Goal: Task Accomplishment & Management: Manage account settings

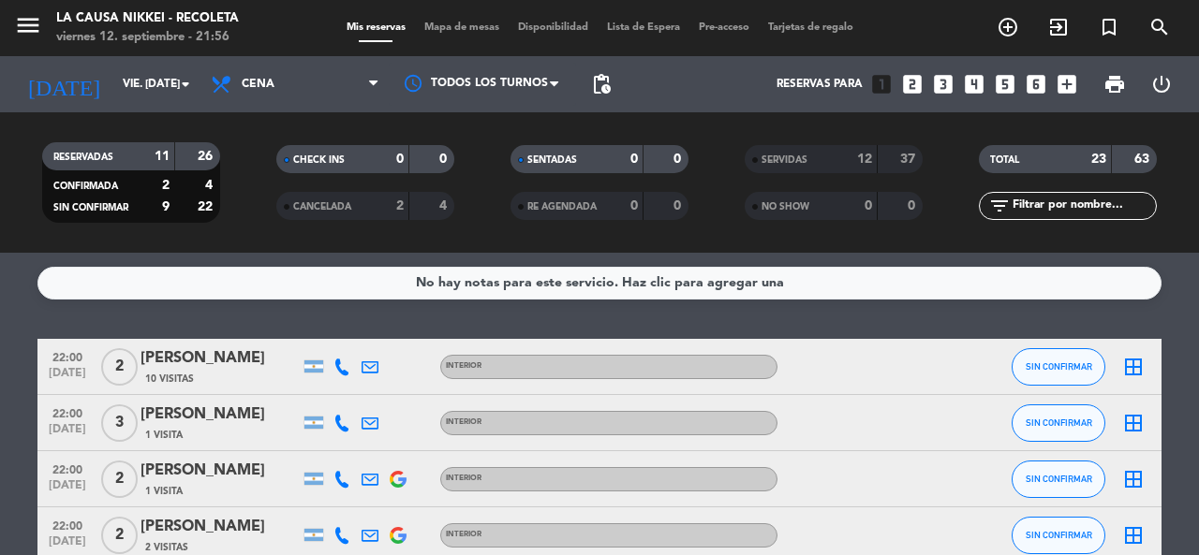
click at [386, 28] on span "Mis reservas" at bounding box center [376, 27] width 78 height 10
click at [1015, 22] on icon "add_circle_outline" at bounding box center [1008, 27] width 22 height 22
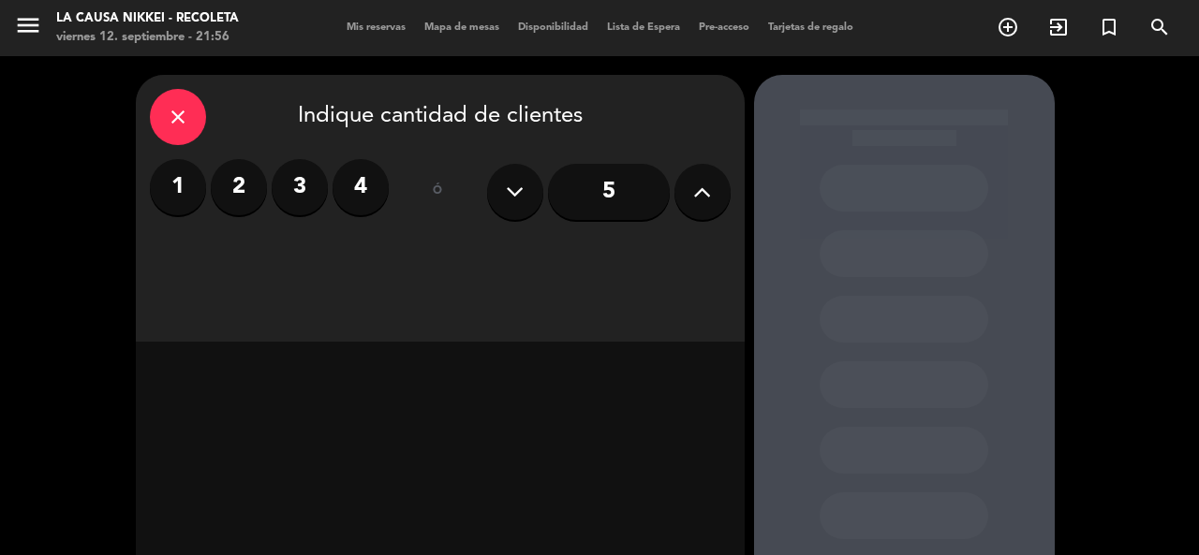
click at [717, 198] on button at bounding box center [702, 192] width 56 height 56
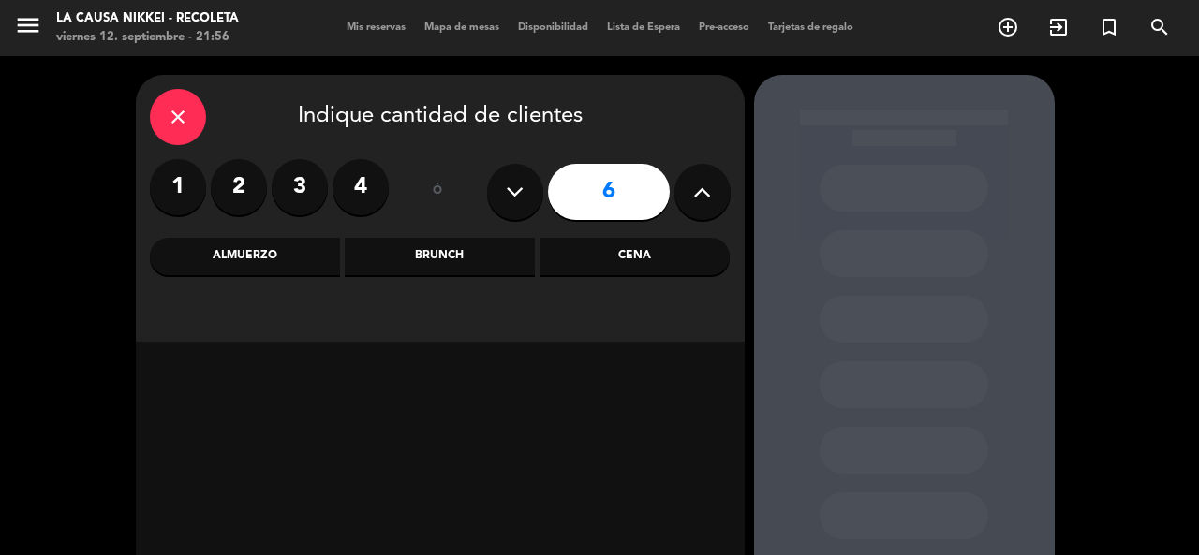
click at [709, 201] on icon at bounding box center [702, 192] width 18 height 28
click at [695, 199] on icon at bounding box center [702, 192] width 18 height 28
type input "9"
click at [643, 256] on div "Cena" at bounding box center [634, 256] width 190 height 37
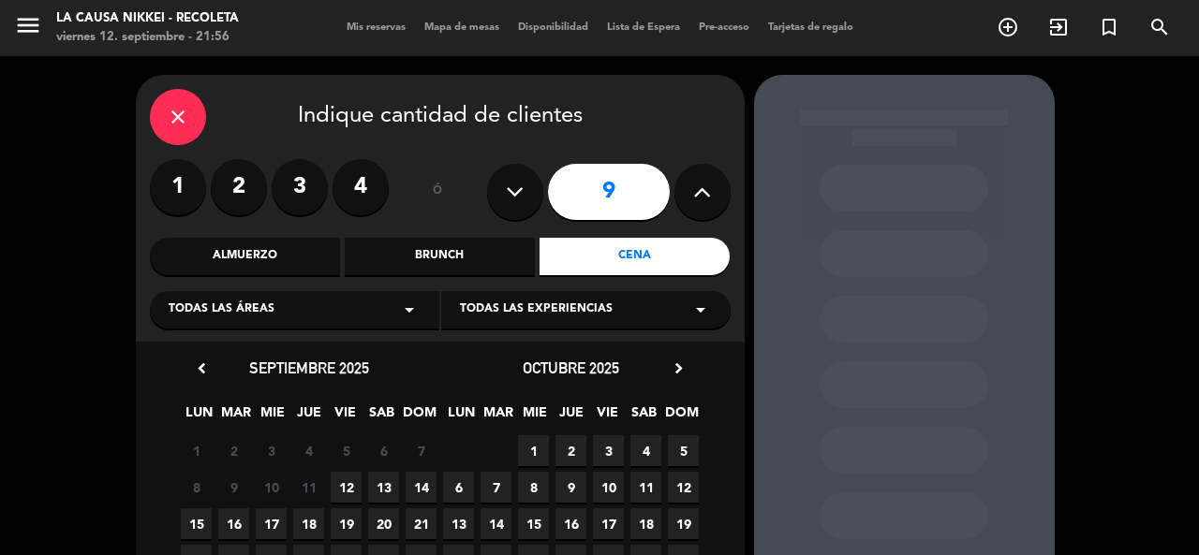
scroll to position [94, 0]
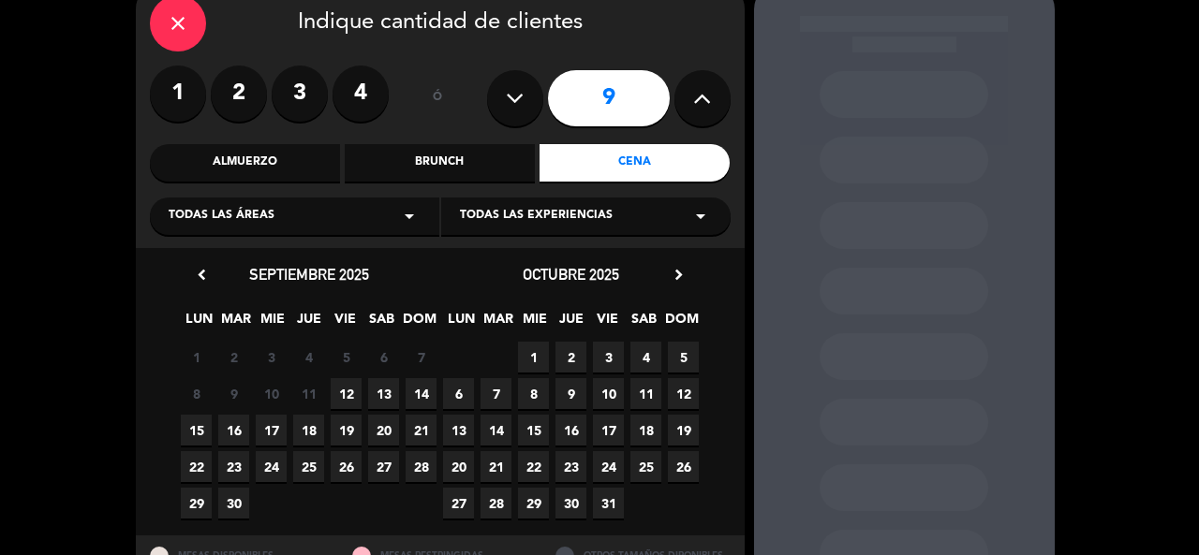
click at [233, 424] on span "16" at bounding box center [233, 430] width 31 height 31
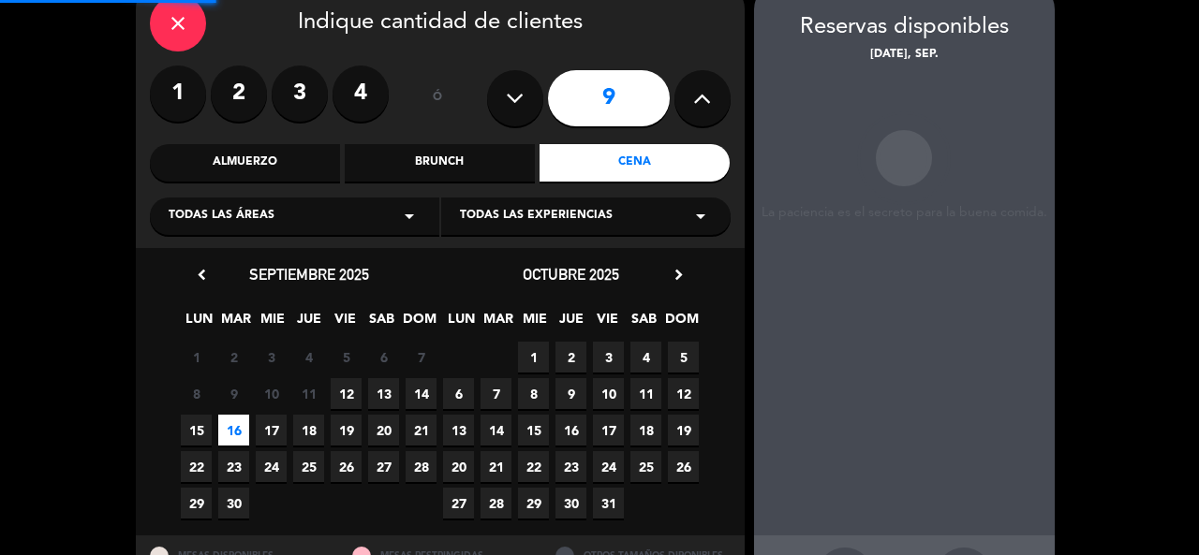
scroll to position [75, 0]
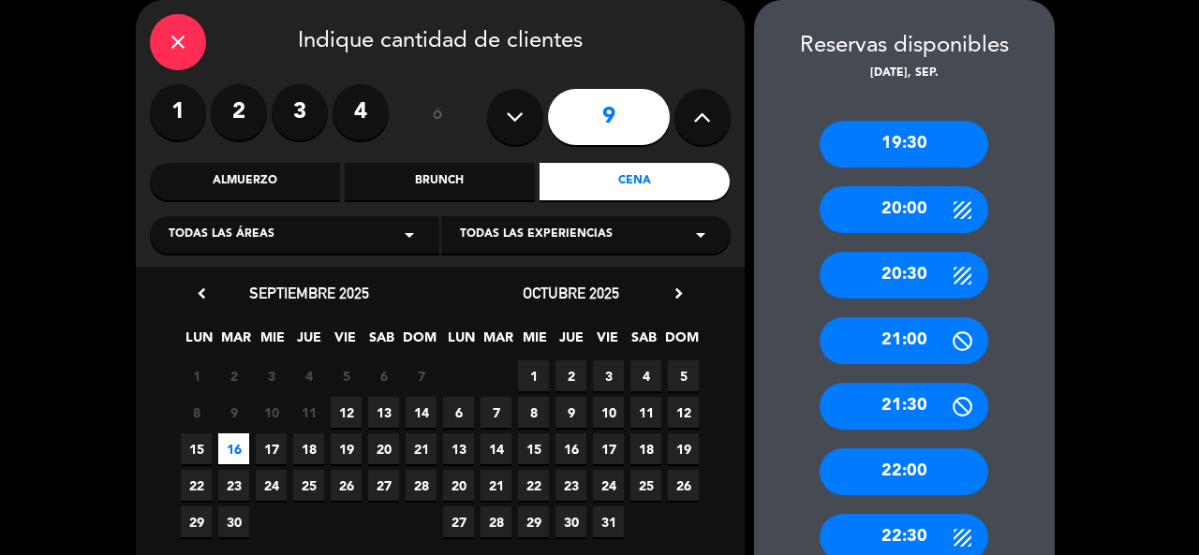
click at [879, 202] on div "20:00" at bounding box center [904, 209] width 169 height 47
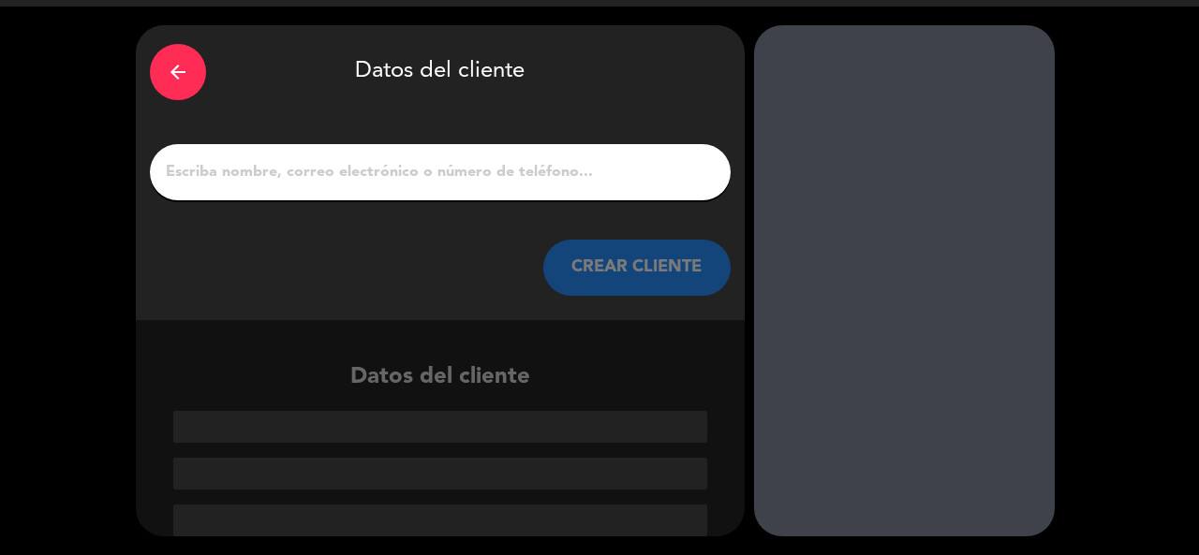
click at [403, 176] on input "1" at bounding box center [440, 172] width 553 height 26
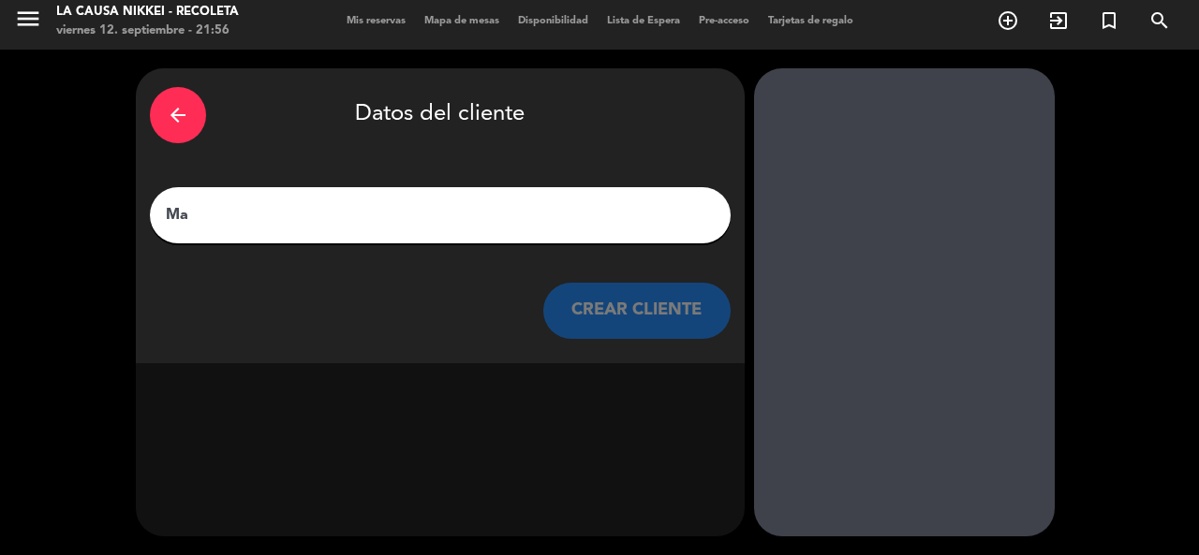
type input "M"
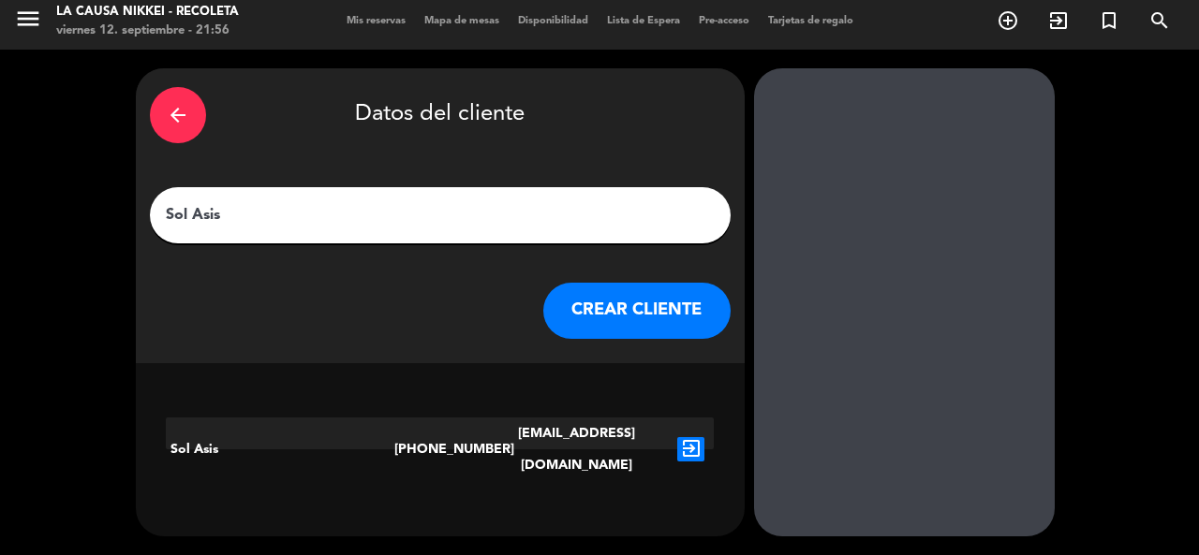
type input "Sol Asis"
click at [686, 437] on icon "exit_to_app" at bounding box center [690, 449] width 27 height 24
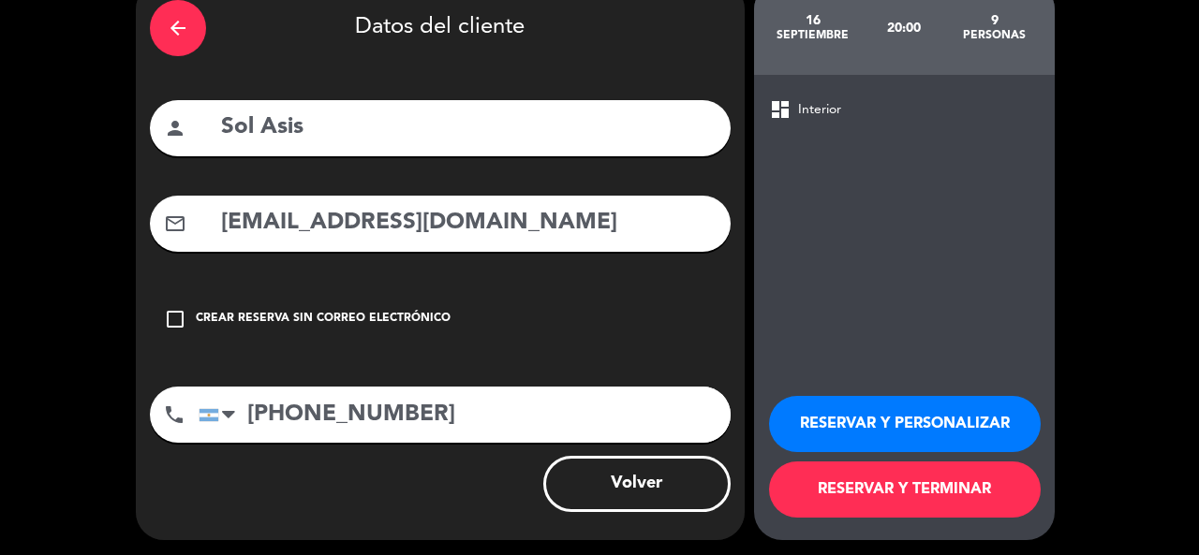
scroll to position [97, 0]
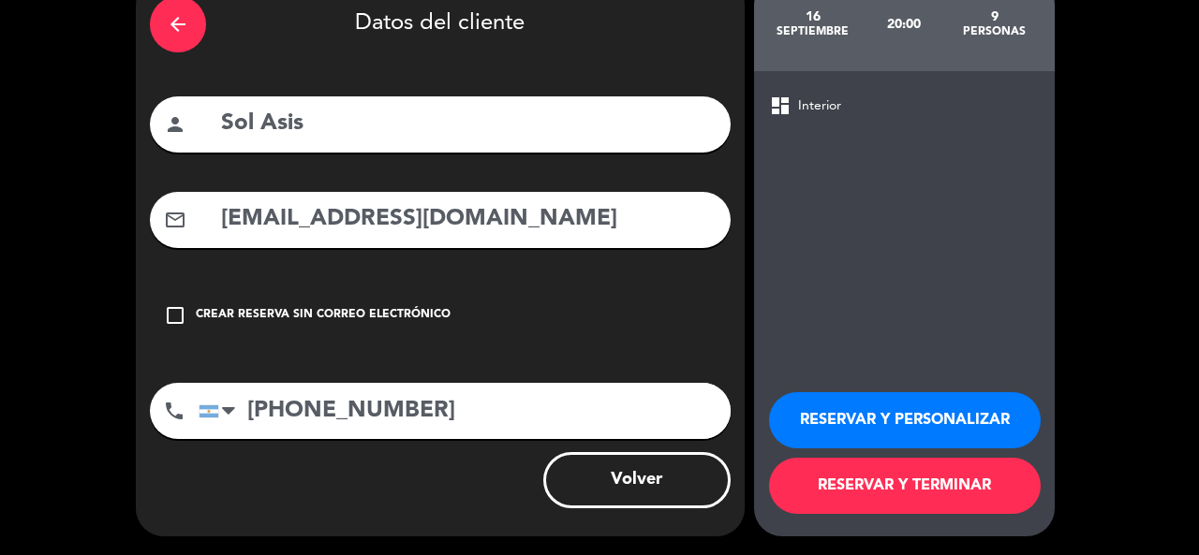
click at [847, 413] on button "RESERVAR Y PERSONALIZAR" at bounding box center [905, 420] width 272 height 56
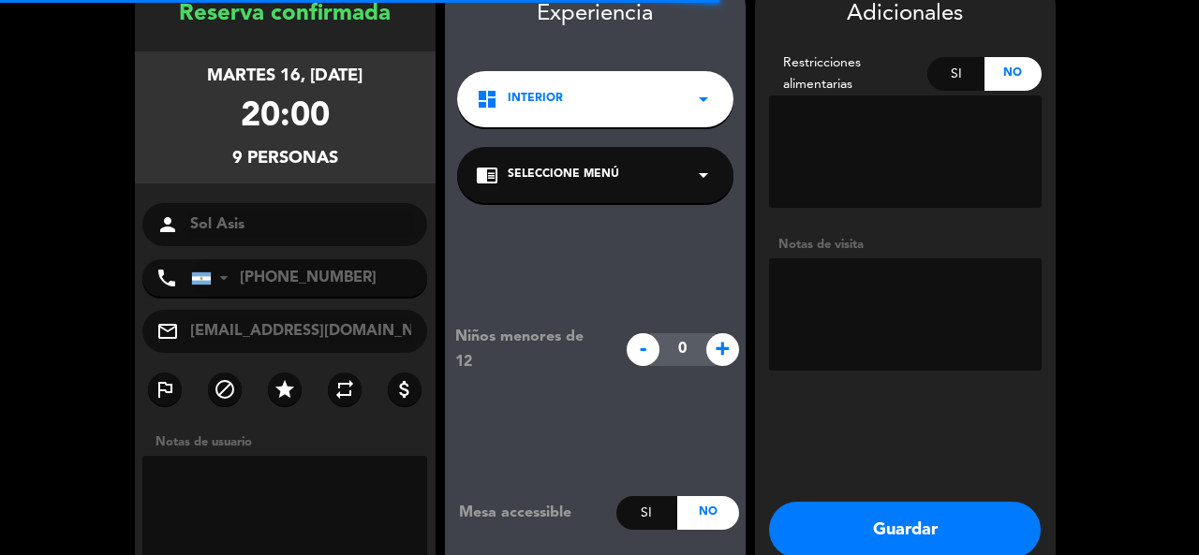
scroll to position [75, 0]
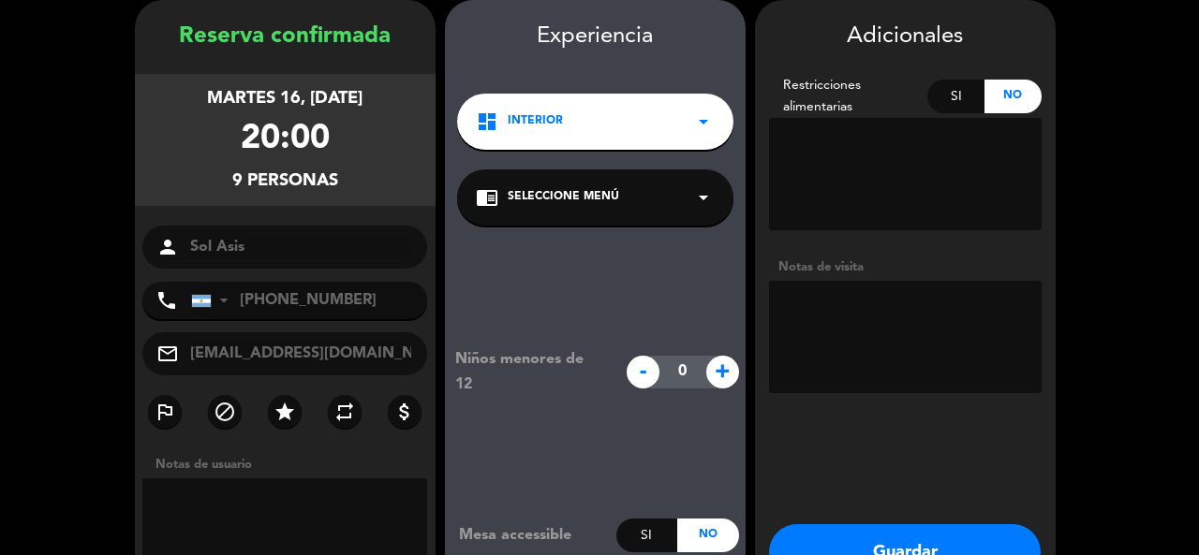
click at [822, 331] on textarea at bounding box center [905, 337] width 273 height 112
type textarea "180"
click at [827, 551] on button "Guardar" at bounding box center [905, 553] width 272 height 56
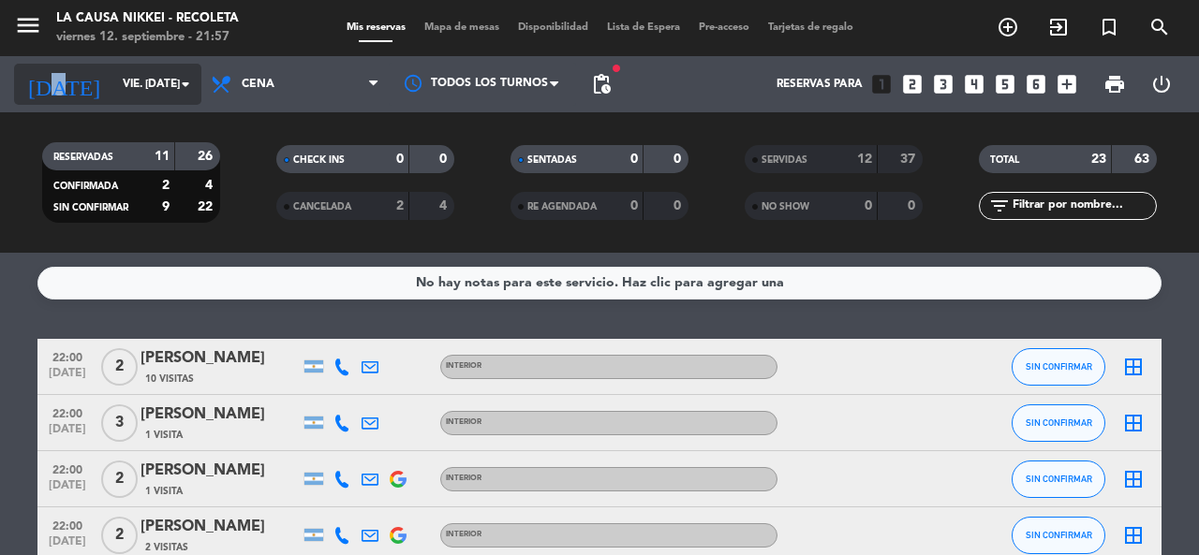
drag, startPoint x: 40, startPoint y: 84, endPoint x: 35, endPoint y: 96, distance: 12.6
click at [35, 96] on icon "[DATE]" at bounding box center [63, 84] width 99 height 41
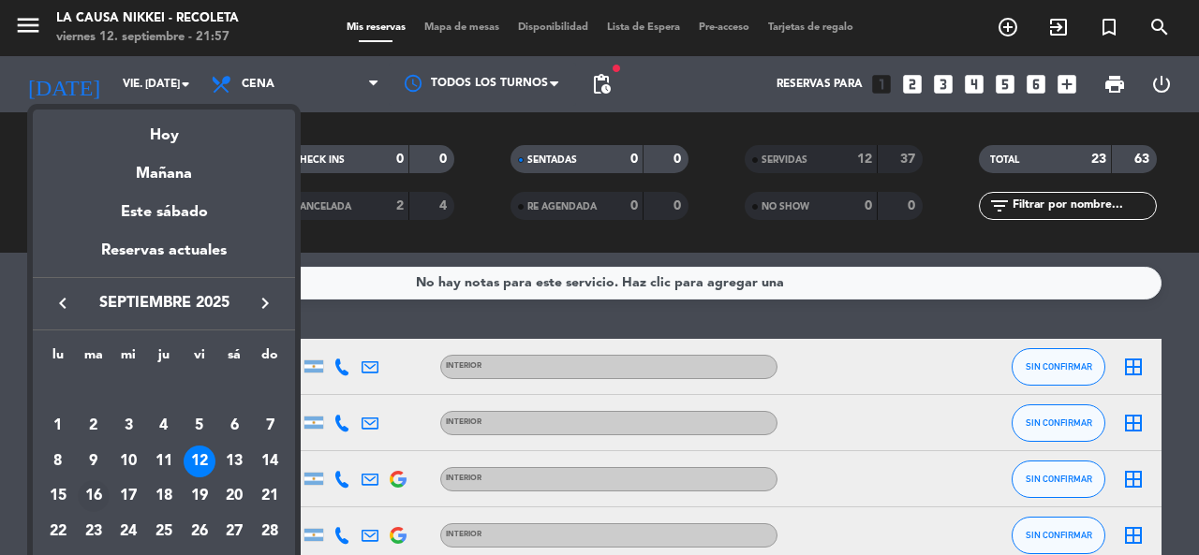
click at [93, 496] on div "16" at bounding box center [94, 496] width 32 height 32
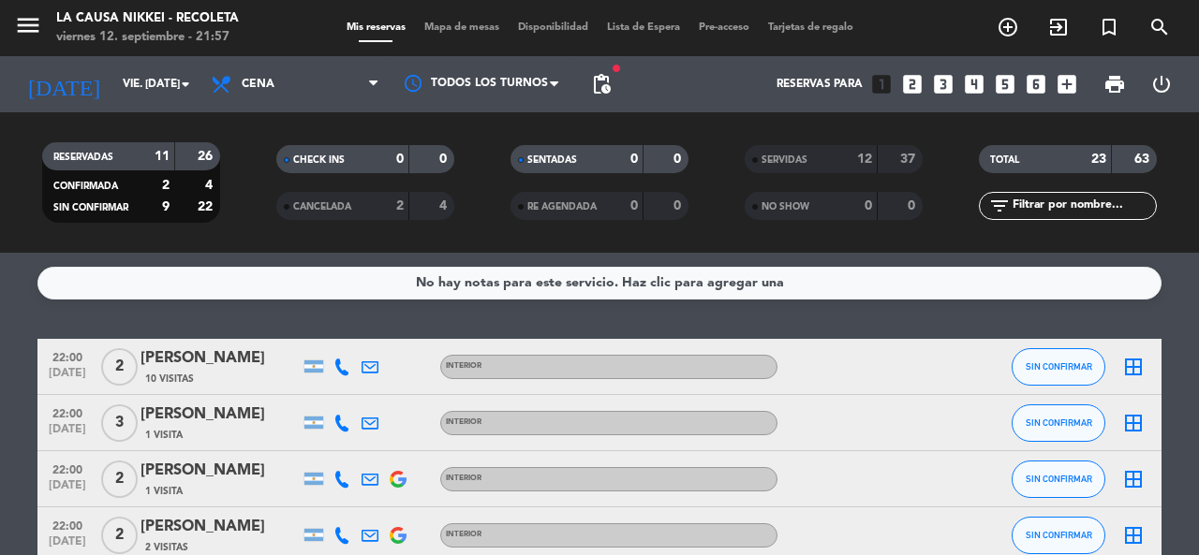
type input "[DATE] sep."
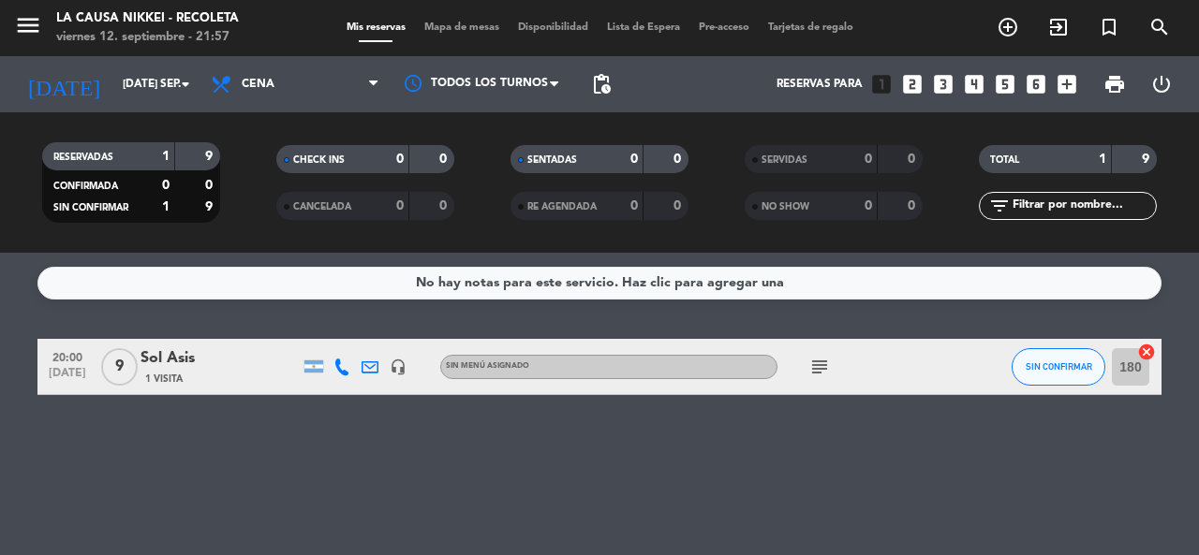
click at [229, 368] on div "Sol Asis" at bounding box center [219, 359] width 159 height 24
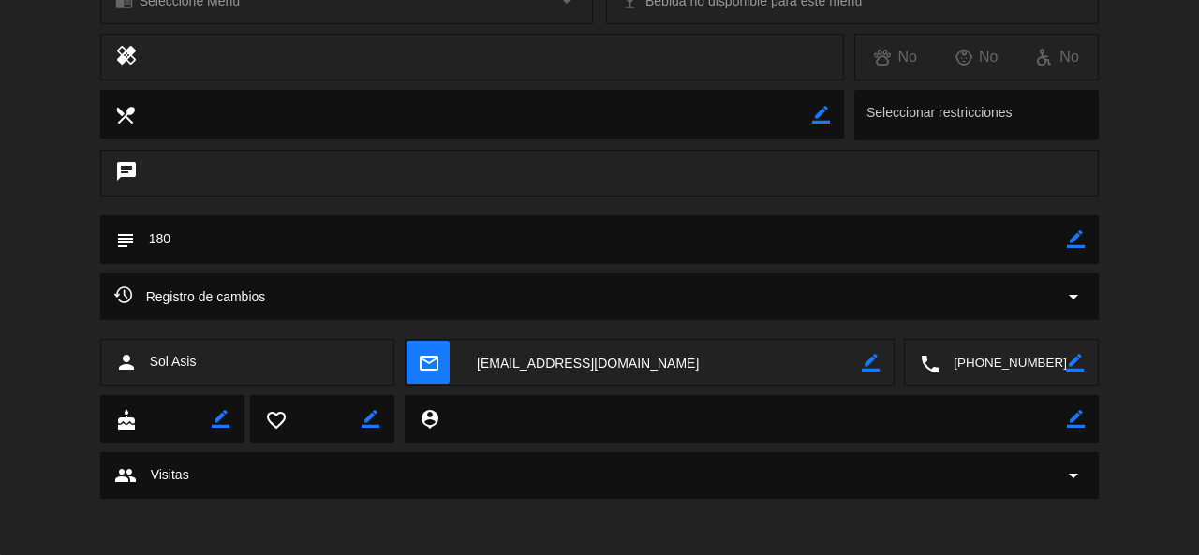
scroll to position [116, 0]
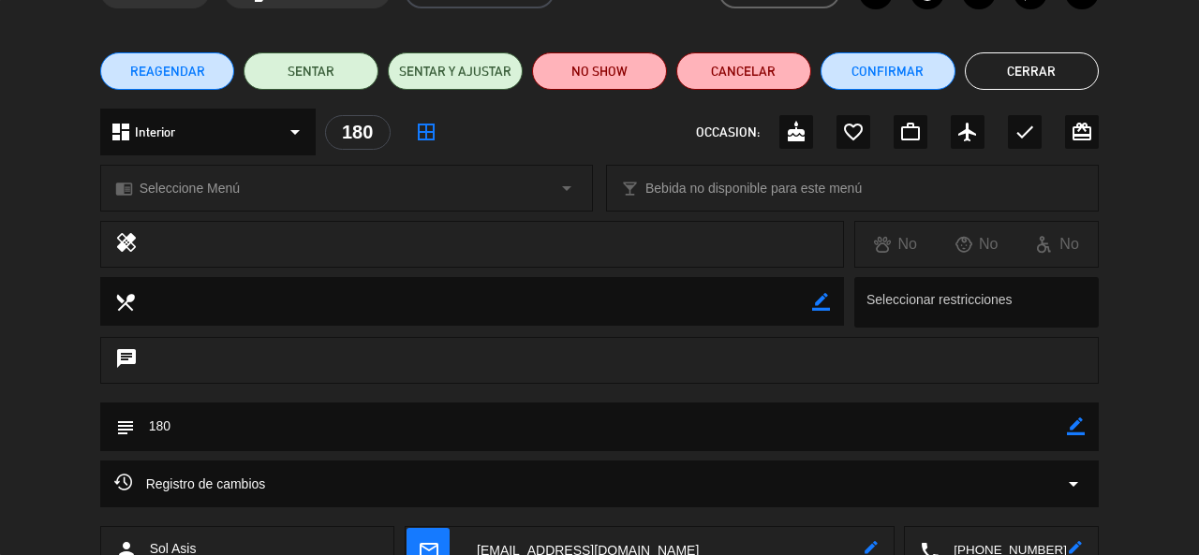
click at [776, 115] on div "OCCASION: cake favorite_border work_outline airplanemode_active check card_gift…" at bounding box center [897, 132] width 403 height 34
click at [789, 132] on icon "cake" at bounding box center [796, 132] width 22 height 22
click at [1073, 74] on button "Cerrar" at bounding box center [1032, 70] width 135 height 37
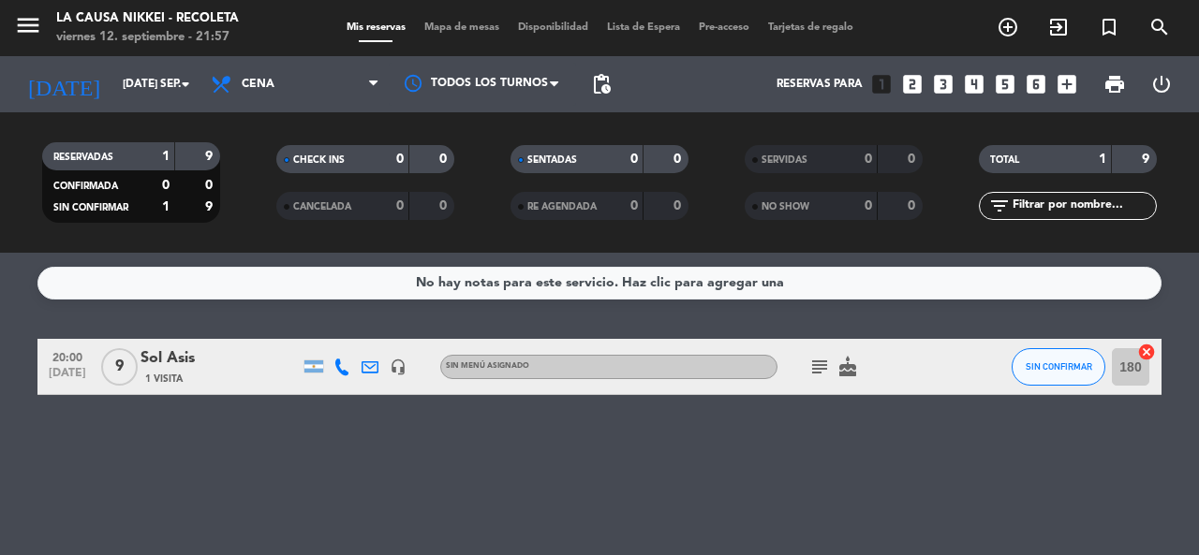
click at [262, 352] on div "Sol Asis" at bounding box center [219, 359] width 159 height 24
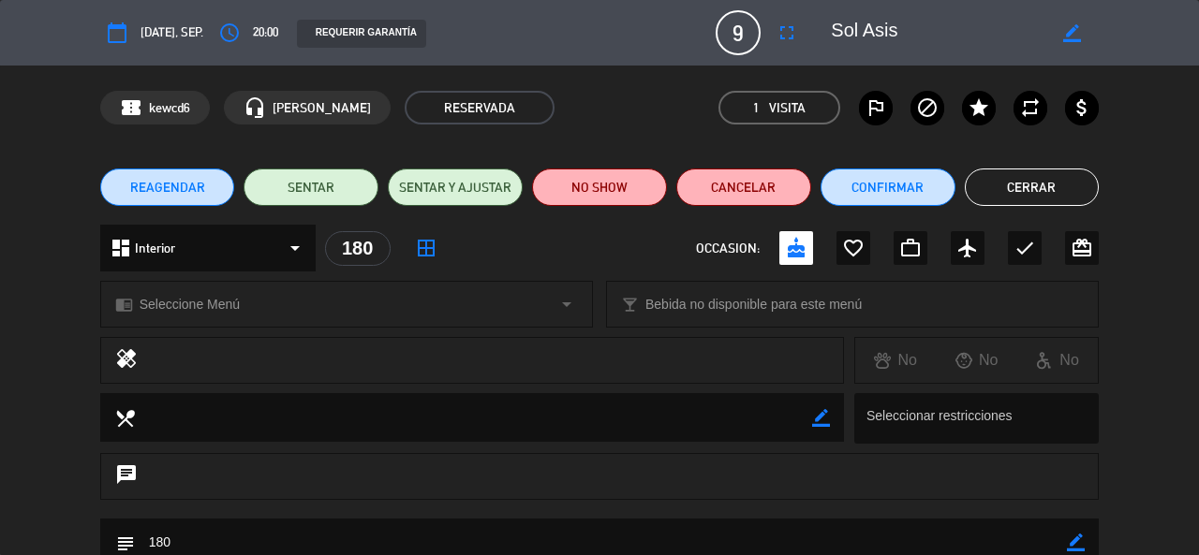
scroll to position [303, 0]
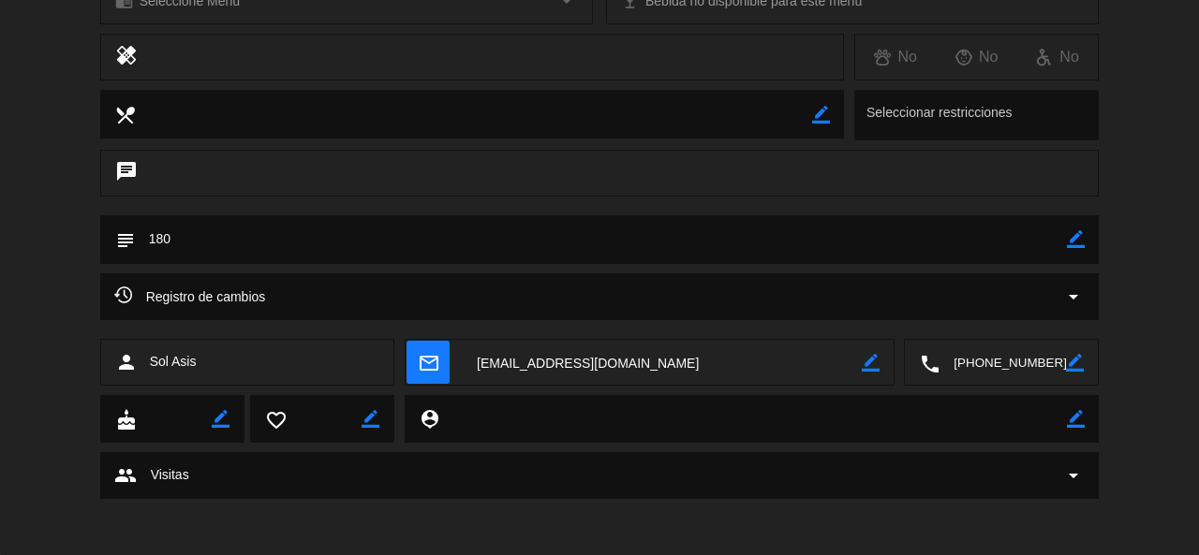
click at [1072, 240] on icon "border_color" at bounding box center [1076, 239] width 18 height 18
type textarea "180- tienen 4 tragos de cortesia (cualquiera de kla carta)"
click at [1080, 240] on icon at bounding box center [1076, 239] width 18 height 18
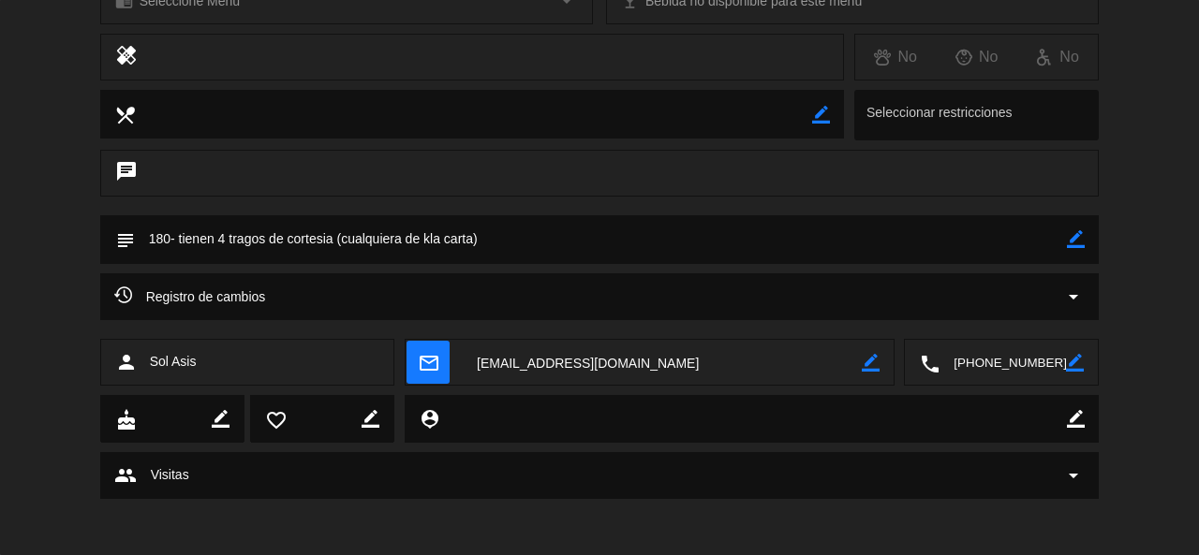
scroll to position [0, 0]
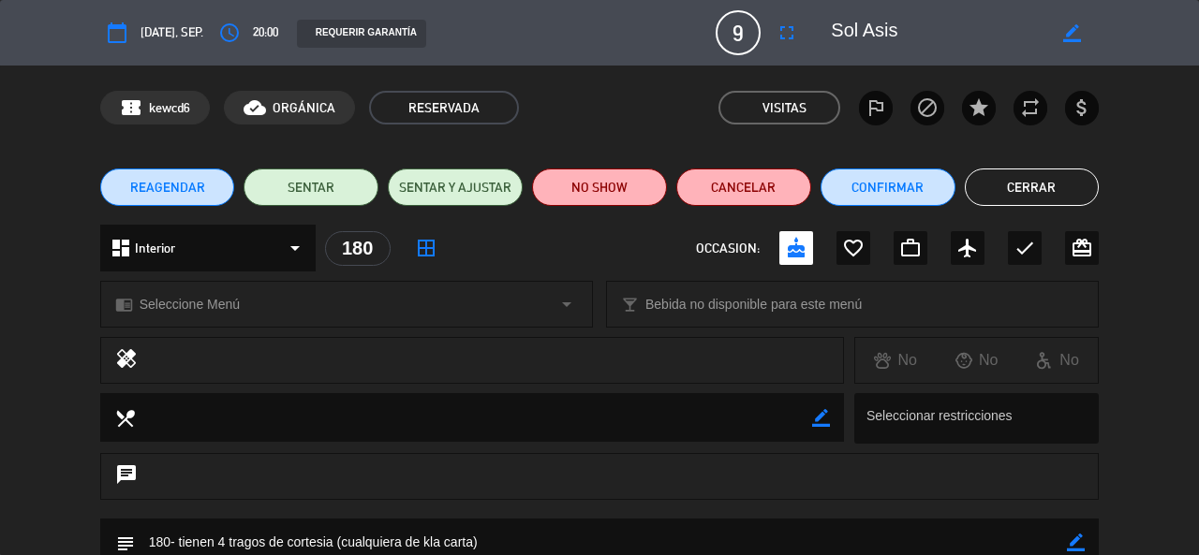
click at [1083, 195] on button "Cerrar" at bounding box center [1032, 187] width 135 height 37
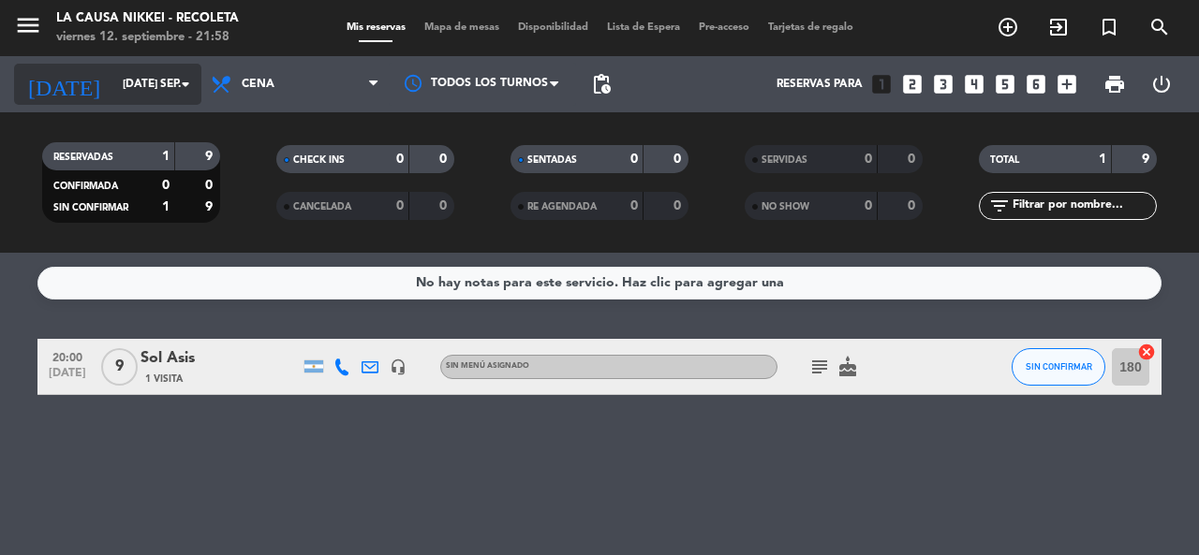
click at [145, 76] on input "[DATE] sep." at bounding box center [187, 84] width 149 height 32
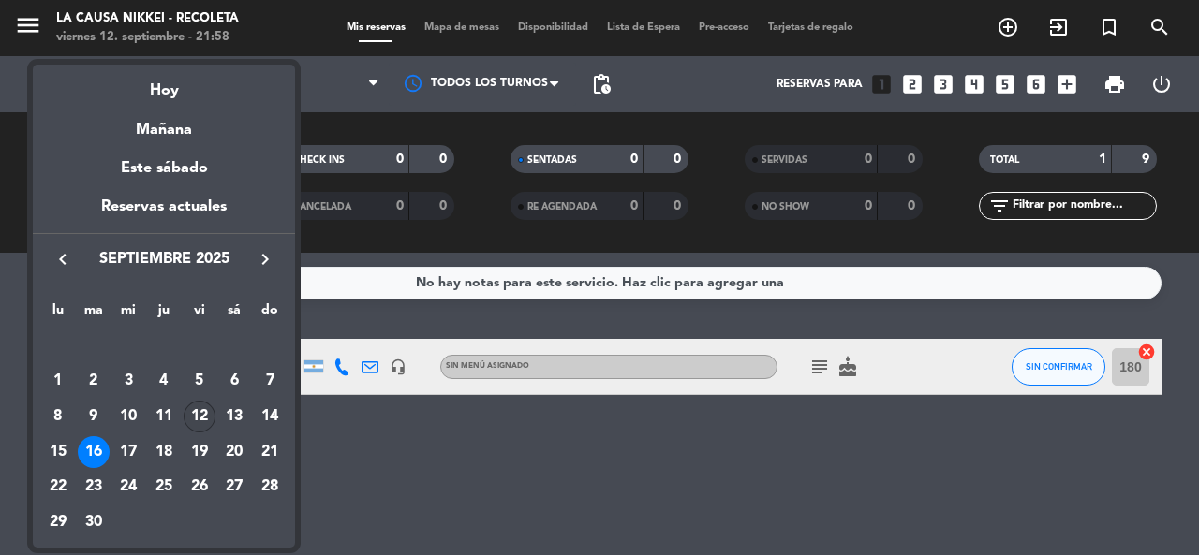
click at [197, 405] on div "12" at bounding box center [200, 417] width 32 height 32
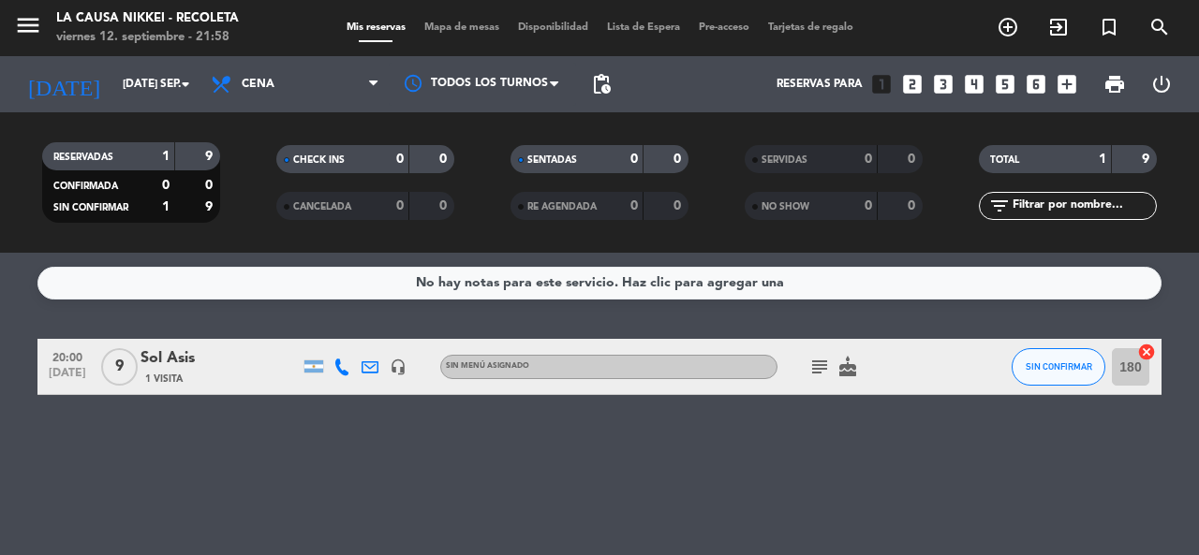
type input "vie. [DATE]"
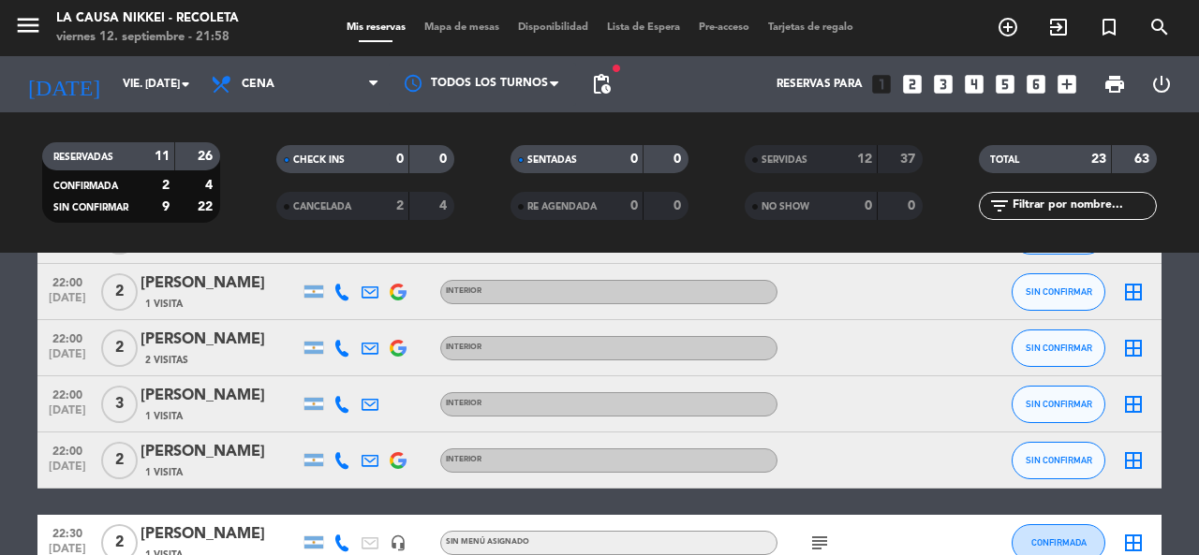
scroll to position [94, 0]
